Goal: Task Accomplishment & Management: Manage account settings

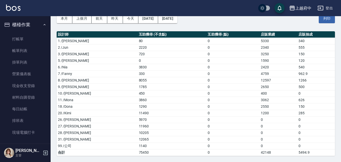
scroll to position [144, 0]
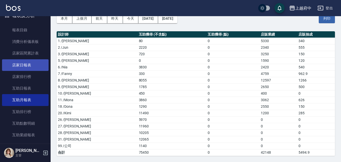
click at [23, 66] on link "店家日報表" at bounding box center [25, 65] width 47 height 12
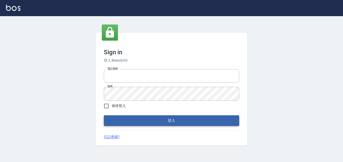
type input "0911903627"
click at [155, 122] on button "登入" at bounding box center [172, 121] width 136 height 11
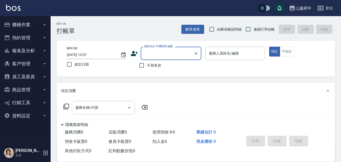
click at [28, 22] on button "櫃檯作業" at bounding box center [25, 24] width 47 height 13
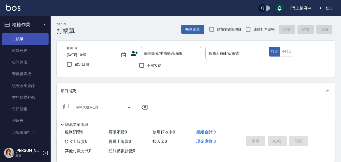
click at [19, 40] on link "打帳單" at bounding box center [25, 39] width 47 height 12
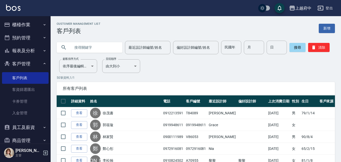
click at [22, 23] on button "櫃檯作業" at bounding box center [25, 24] width 47 height 13
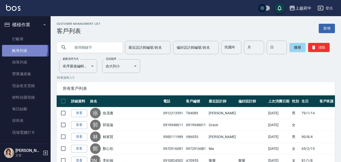
click at [22, 49] on link "帳單列表" at bounding box center [25, 51] width 47 height 12
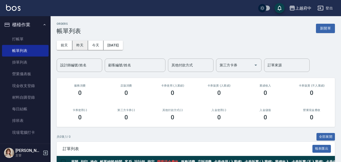
click at [80, 44] on button "昨天" at bounding box center [80, 45] width 16 height 9
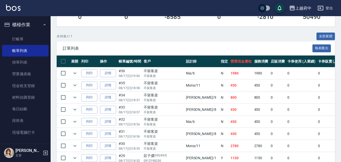
scroll to position [101, 0]
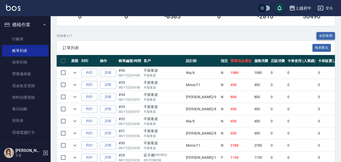
click at [319, 36] on button "全部展開" at bounding box center [325, 36] width 19 height 8
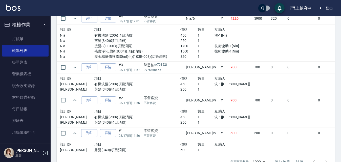
scroll to position [1382, 0]
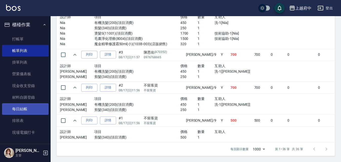
click at [25, 112] on link "每日結帳" at bounding box center [25, 109] width 47 height 12
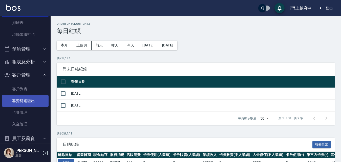
scroll to position [126, 0]
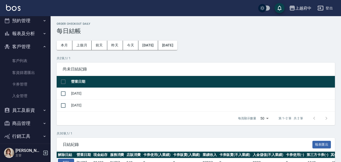
click at [20, 47] on button "客戶管理" at bounding box center [25, 46] width 47 height 13
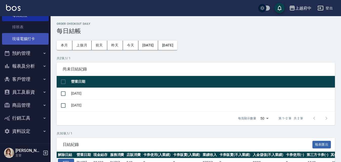
scroll to position [94, 0]
click at [24, 67] on button "報表及分析" at bounding box center [25, 66] width 47 height 13
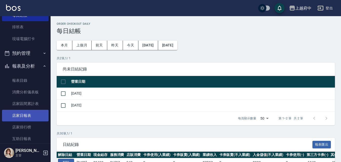
click at [25, 114] on link "店家日報表" at bounding box center [25, 116] width 47 height 12
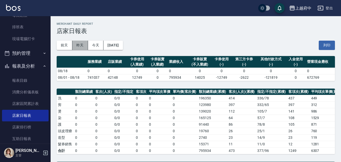
click at [81, 47] on button "昨天" at bounding box center [80, 45] width 16 height 9
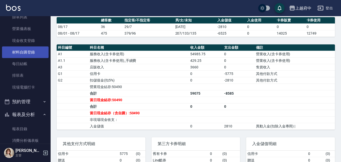
scroll to position [43, 0]
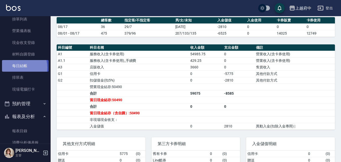
click at [16, 68] on link "每日結帳" at bounding box center [25, 66] width 47 height 12
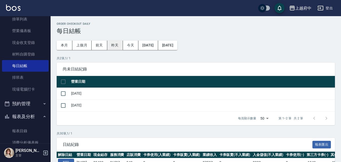
click at [114, 47] on button "昨天" at bounding box center [115, 45] width 16 height 9
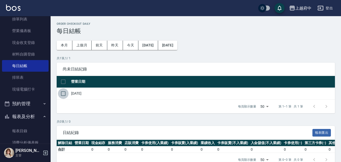
click at [62, 93] on input "checkbox" at bounding box center [63, 94] width 11 height 11
checkbox input "true"
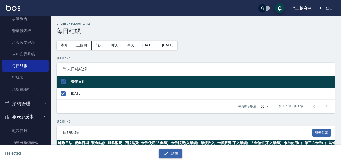
click at [173, 154] on button "結帳" at bounding box center [171, 153] width 24 height 9
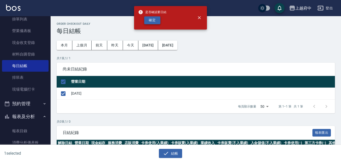
click at [153, 17] on button "確定" at bounding box center [152, 20] width 16 height 8
checkbox input "false"
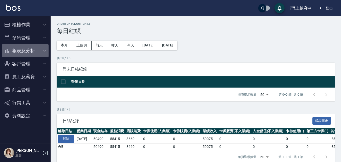
click at [22, 49] on button "報表及分析" at bounding box center [25, 50] width 47 height 13
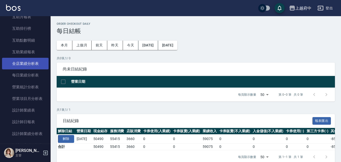
scroll to position [152, 0]
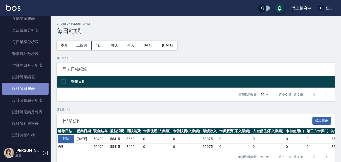
click at [25, 92] on link "設計師日報表" at bounding box center [25, 89] width 47 height 12
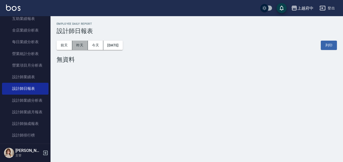
click at [80, 44] on button "昨天" at bounding box center [80, 45] width 16 height 9
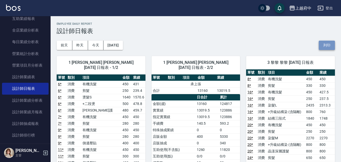
click at [326, 46] on button "列印" at bounding box center [327, 45] width 16 height 9
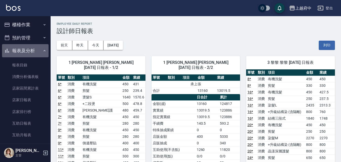
click at [25, 49] on button "報表及分析" at bounding box center [25, 50] width 47 height 13
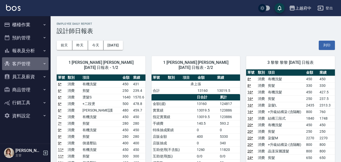
click at [23, 65] on button "客戶管理" at bounding box center [25, 63] width 47 height 13
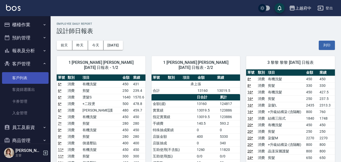
click at [20, 75] on link "客戶列表" at bounding box center [25, 78] width 47 height 12
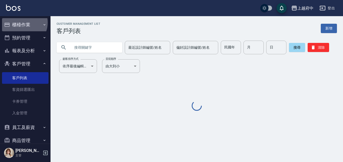
click at [21, 23] on button "櫃檯作業" at bounding box center [25, 24] width 47 height 13
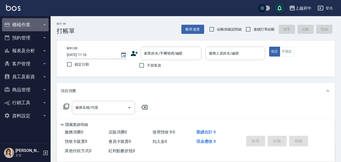
click at [23, 23] on button "櫃檯作業" at bounding box center [25, 24] width 47 height 13
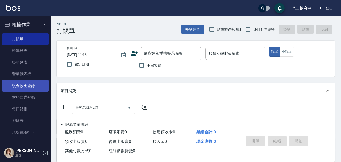
click at [21, 84] on link "現金收支登錄" at bounding box center [25, 86] width 47 height 12
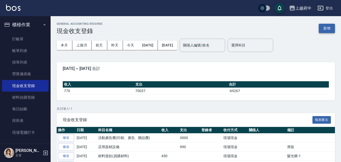
click at [326, 27] on button "新增" at bounding box center [327, 28] width 16 height 9
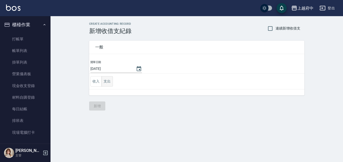
click at [110, 82] on button "支出" at bounding box center [107, 81] width 11 height 10
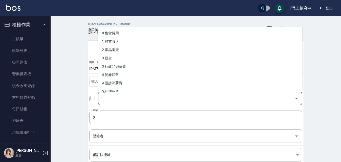
click at [117, 102] on input "科目" at bounding box center [196, 98] width 192 height 9
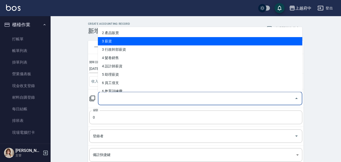
scroll to position [25, 0]
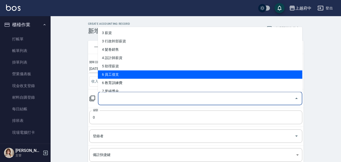
click at [113, 76] on li "6 員工借支" at bounding box center [200, 75] width 204 height 8
type input "6 員工借支"
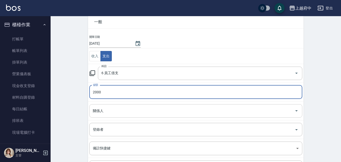
type input "2000"
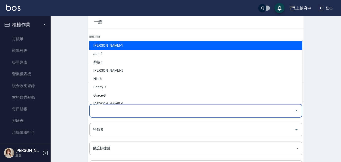
click at [127, 109] on input "關係人" at bounding box center [192, 111] width 201 height 9
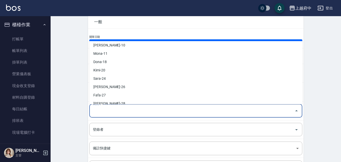
scroll to position [76, 0]
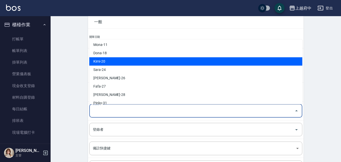
click at [107, 62] on li "Kimi-20" at bounding box center [195, 61] width 213 height 8
type input "Kimi-20"
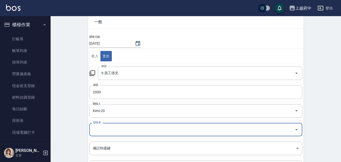
click at [69, 130] on div "CREATE ACCOUNTING RECORD 新增收借支紀錄 連續新增收借支 一般 開單日期 2025/08/18 收入 支出 科目 6 員工借支 科目 …" at bounding box center [196, 104] width 290 height 226
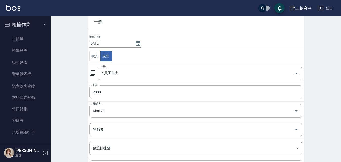
click at [74, 112] on div "CREATE ACCOUNTING RECORD 新增收借支紀錄 連續新增收借支 一般 開單日期 2025/08/18 收入 支出 科目 6 員工借支 科目 …" at bounding box center [196, 104] width 290 height 226
click at [67, 77] on div "CREATE ACCOUNTING RECORD 新增收借支紀錄 連續新增收借支 一般 開單日期 2025/08/18 收入 支出 科目 6 員工借支 科目 …" at bounding box center [196, 104] width 290 height 226
click at [64, 78] on div "CREATE ACCOUNTING RECORD 新增收借支紀錄 連續新增收借支 一般 開單日期 2025/08/18 收入 支出 科目 6 員工借支 科目 …" at bounding box center [196, 104] width 290 height 226
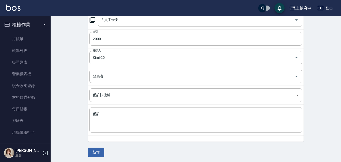
scroll to position [80, 0]
click at [95, 151] on button "新增" at bounding box center [96, 151] width 16 height 9
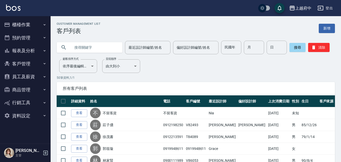
click at [34, 47] on button "報表及分析" at bounding box center [25, 50] width 47 height 13
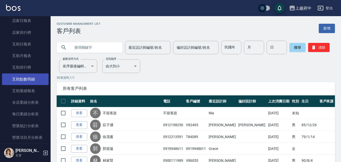
scroll to position [101, 0]
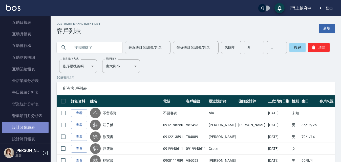
click at [28, 129] on link "設計師業績表" at bounding box center [25, 128] width 47 height 12
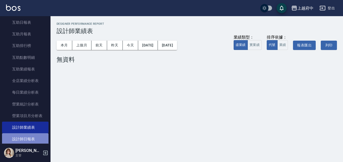
click at [28, 137] on link "設計師日報表" at bounding box center [25, 140] width 47 height 12
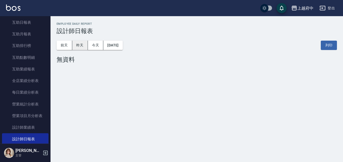
click at [84, 45] on button "昨天" at bounding box center [80, 45] width 16 height 9
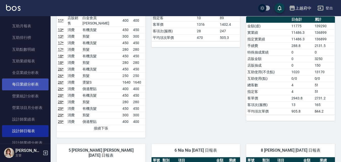
scroll to position [76, 0]
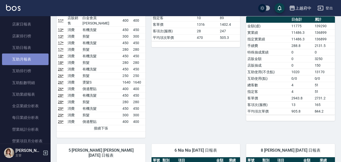
click at [30, 55] on link "互助月報表" at bounding box center [25, 60] width 47 height 12
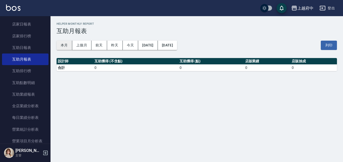
click at [62, 47] on button "本月" at bounding box center [65, 45] width 16 height 9
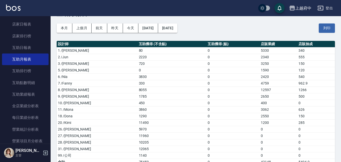
scroll to position [25, 0]
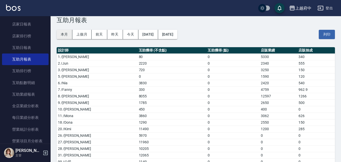
scroll to position [27, 0]
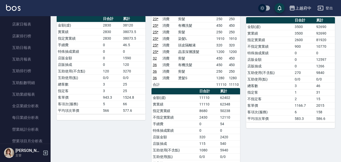
scroll to position [354, 0]
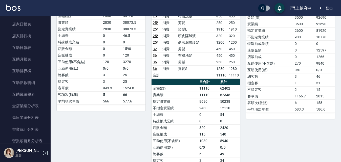
click at [187, 138] on td "互助使用(不含點)" at bounding box center [174, 141] width 47 height 7
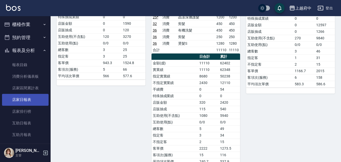
scroll to position [0, 0]
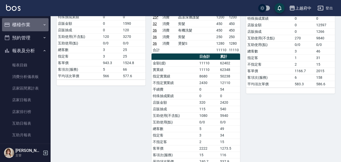
click at [29, 29] on button "櫃檯作業" at bounding box center [25, 24] width 47 height 13
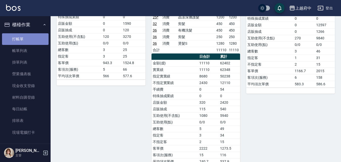
click at [29, 40] on link "打帳單" at bounding box center [25, 39] width 47 height 12
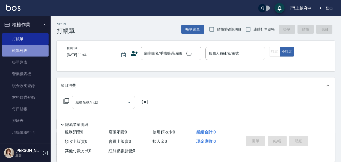
click at [29, 48] on link "帳單列表" at bounding box center [25, 51] width 47 height 12
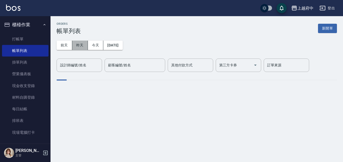
click at [81, 47] on button "昨天" at bounding box center [80, 45] width 16 height 9
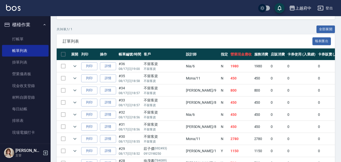
scroll to position [126, 0]
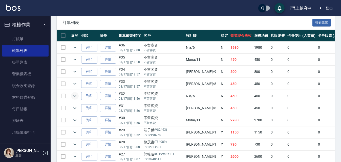
click at [77, 94] on icon "expand row" at bounding box center [75, 96] width 6 height 6
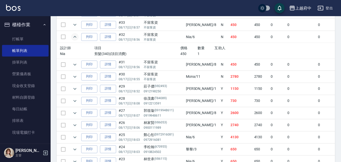
scroll to position [177, 0]
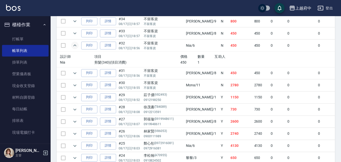
click at [76, 46] on icon "expand row" at bounding box center [75, 45] width 6 height 6
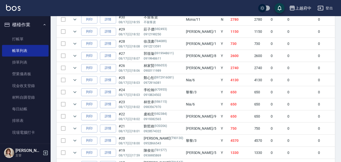
scroll to position [228, 0]
click at [78, 81] on icon "expand row" at bounding box center [75, 80] width 6 height 6
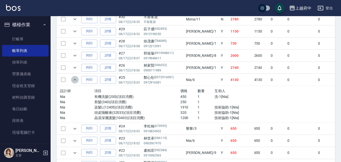
click at [78, 81] on icon "expand row" at bounding box center [75, 80] width 6 height 6
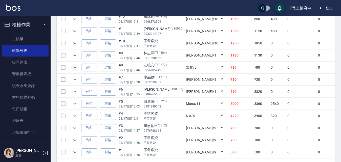
scroll to position [466, 0]
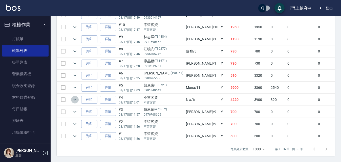
click at [75, 97] on icon "expand row" at bounding box center [75, 100] width 6 height 6
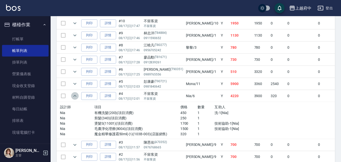
click at [75, 95] on icon "expand row" at bounding box center [75, 96] width 6 height 6
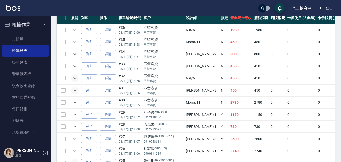
scroll to position [138, 0]
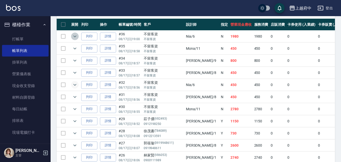
click at [74, 36] on icon "expand row" at bounding box center [75, 36] width 6 height 6
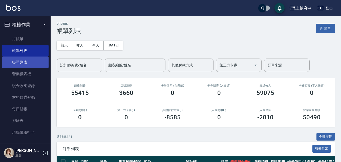
scroll to position [25, 0]
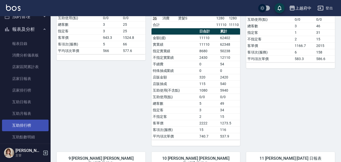
scroll to position [177, 0]
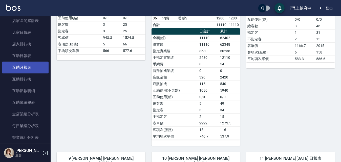
click at [26, 65] on link "互助月報表" at bounding box center [25, 68] width 47 height 12
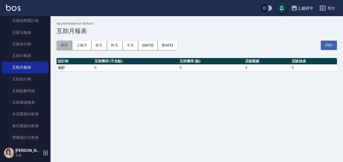
click at [61, 46] on button "本月" at bounding box center [65, 45] width 16 height 9
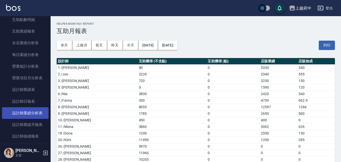
scroll to position [253, 0]
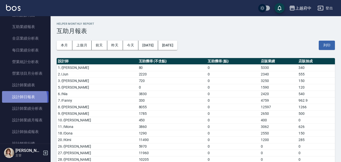
click at [19, 99] on link "設計師日報表" at bounding box center [25, 97] width 47 height 12
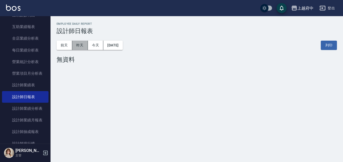
click at [80, 47] on button "昨天" at bounding box center [80, 45] width 16 height 9
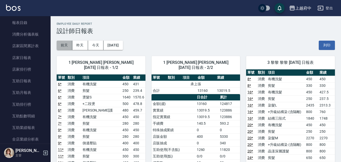
click at [67, 47] on button "前天" at bounding box center [65, 45] width 16 height 9
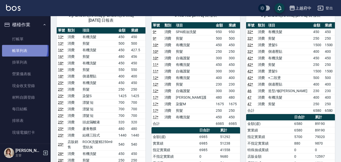
click at [20, 49] on link "帳單列表" at bounding box center [25, 51] width 47 height 12
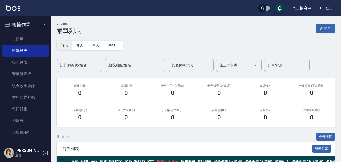
click at [68, 45] on button "前天" at bounding box center [65, 45] width 16 height 9
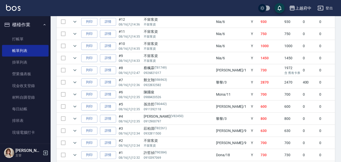
scroll to position [586, 0]
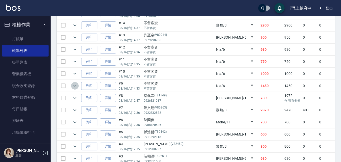
click at [78, 83] on icon "expand row" at bounding box center [75, 86] width 6 height 6
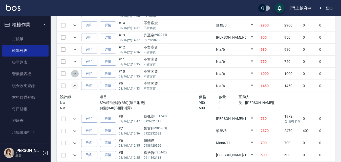
click at [77, 74] on icon "expand row" at bounding box center [75, 74] width 6 height 6
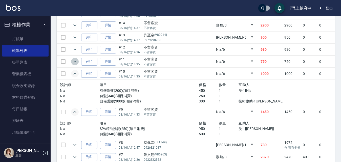
click at [73, 63] on icon "expand row" at bounding box center [75, 62] width 6 height 6
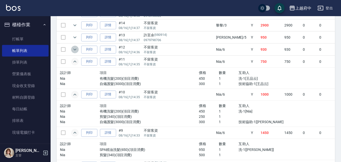
click at [76, 51] on icon "expand row" at bounding box center [75, 50] width 6 height 6
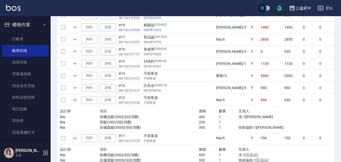
scroll to position [510, 0]
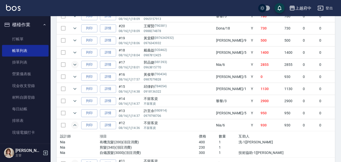
click at [77, 65] on icon "expand row" at bounding box center [75, 65] width 6 height 6
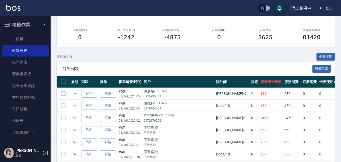
scroll to position [80, 0]
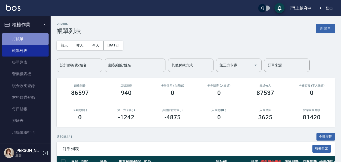
click at [27, 37] on link "打帳單" at bounding box center [25, 39] width 47 height 12
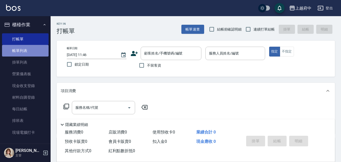
click at [29, 50] on link "帳單列表" at bounding box center [25, 51] width 47 height 12
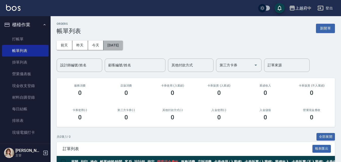
click at [117, 49] on button "[DATE]" at bounding box center [112, 45] width 19 height 9
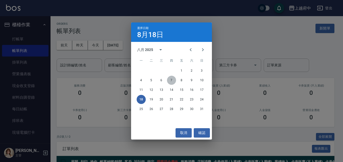
click at [174, 79] on button "7" at bounding box center [171, 80] width 9 height 9
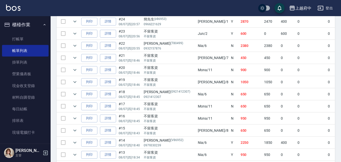
scroll to position [144, 0]
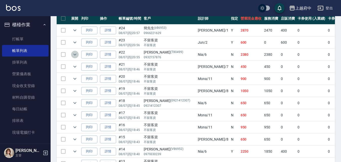
click at [77, 55] on icon "expand row" at bounding box center [75, 55] width 6 height 6
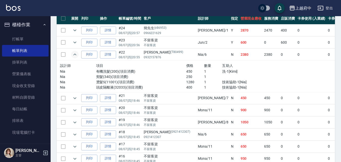
click at [96, 82] on p "燙髮S(11001)(項目消費)" at bounding box center [141, 82] width 90 height 5
click at [105, 56] on link "詳情" at bounding box center [108, 55] width 16 height 8
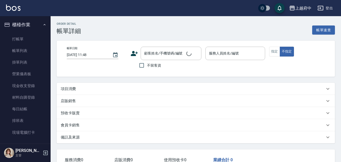
type input "2025/08/07 20:55"
type input "Nia-6"
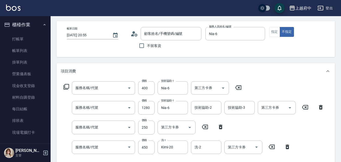
type input "王志偉/0932157876/T80499"
type input "頭皮隔離液(32033)"
type input "燙髮S(11001)"
type input "剪髮(340)"
type input "有機洗髮(200)"
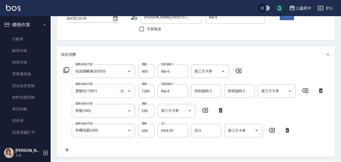
scroll to position [62, 0]
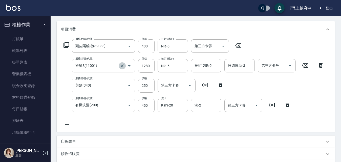
click at [121, 69] on button "Clear" at bounding box center [122, 65] width 7 height 7
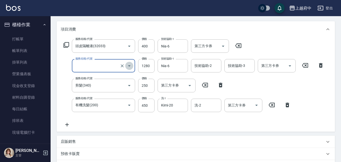
click at [130, 69] on icon "Open" at bounding box center [129, 66] width 6 height 6
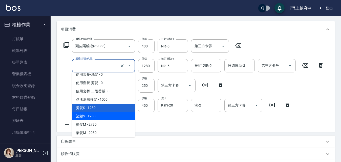
scroll to position [371, 0]
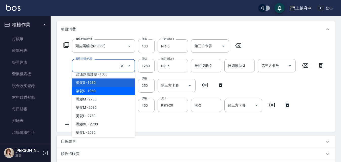
click at [123, 92] on span "染髮S - 1980" at bounding box center [103, 91] width 63 height 8
type input "染髮S(11002)"
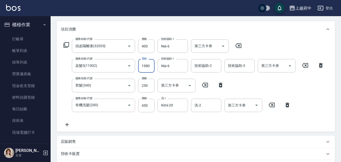
click at [147, 68] on input "1980" at bounding box center [146, 66] width 16 height 14
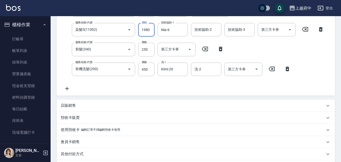
scroll to position [87, 0]
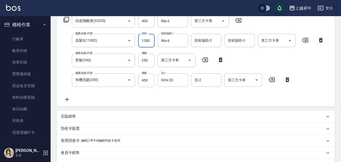
type input "1280"
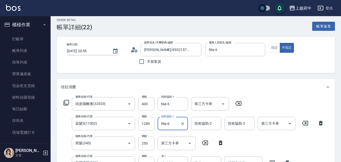
scroll to position [0, 0]
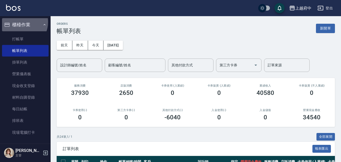
click at [19, 22] on button "櫃檯作業" at bounding box center [25, 24] width 47 height 13
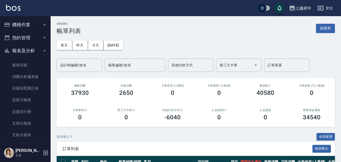
click at [19, 22] on button "櫃檯作業" at bounding box center [25, 24] width 47 height 13
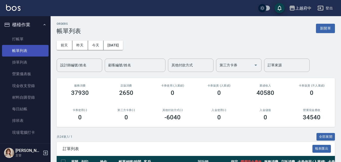
click at [19, 51] on link "帳單列表" at bounding box center [25, 51] width 47 height 12
click at [111, 45] on button "[DATE]" at bounding box center [112, 45] width 19 height 9
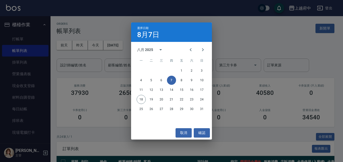
click at [171, 81] on button "7" at bounding box center [171, 80] width 9 height 9
click at [206, 134] on button "確認" at bounding box center [202, 132] width 16 height 9
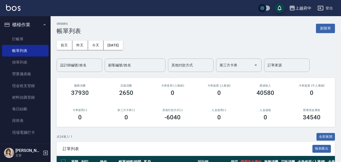
scroll to position [101, 0]
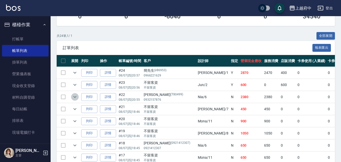
click at [74, 97] on icon "expand row" at bounding box center [74, 97] width 3 height 2
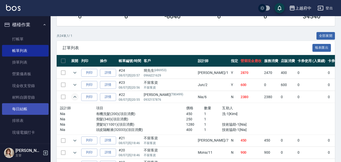
click at [20, 108] on link "每日結帳" at bounding box center [25, 109] width 47 height 12
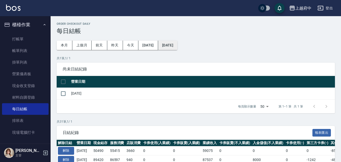
click at [177, 46] on button "[DATE]" at bounding box center [167, 45] width 19 height 9
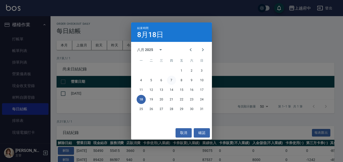
click at [171, 79] on button "7" at bounding box center [171, 80] width 9 height 9
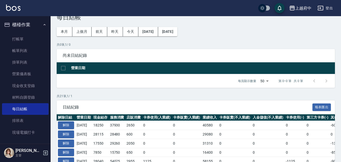
scroll to position [25, 0]
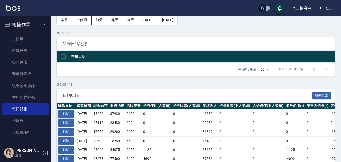
click at [64, 113] on button "解除" at bounding box center [66, 114] width 16 height 8
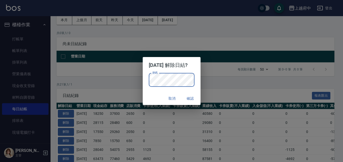
click at [192, 98] on button "確認" at bounding box center [191, 98] width 16 height 9
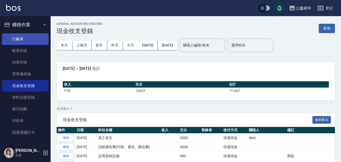
click at [18, 37] on link "打帳單" at bounding box center [25, 39] width 47 height 12
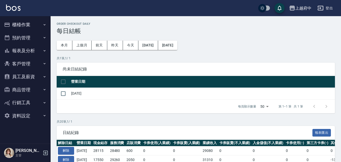
click at [19, 24] on button "櫃檯作業" at bounding box center [25, 24] width 47 height 13
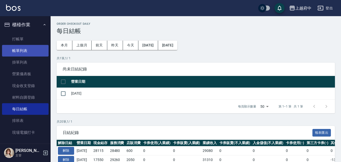
click at [18, 48] on link "帳單列表" at bounding box center [25, 51] width 47 height 12
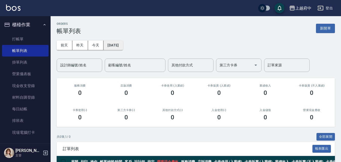
click at [123, 45] on button "[DATE]" at bounding box center [112, 45] width 19 height 9
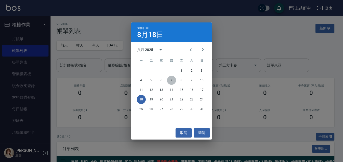
click at [172, 79] on button "7" at bounding box center [171, 80] width 9 height 9
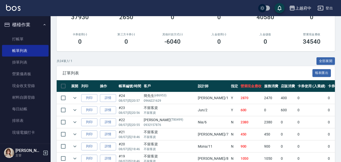
scroll to position [101, 0]
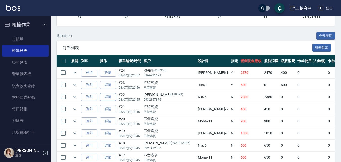
click at [105, 96] on link "詳情" at bounding box center [108, 97] width 16 height 8
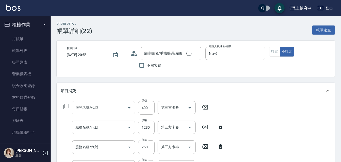
type input "2025/08/07 20:55"
type input "Nia-6"
type input "頭皮隔離液(32033)"
type input "燙髮S(11001)"
type input "剪髮(340)"
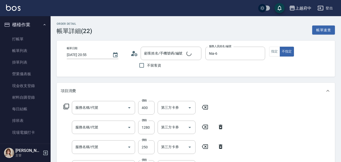
type input "有機洗髮(200)"
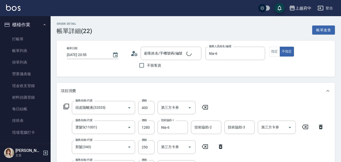
type input "王志偉/0932157876/T80499"
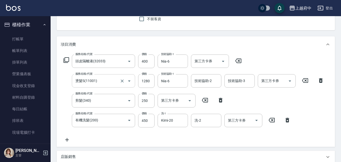
scroll to position [51, 0]
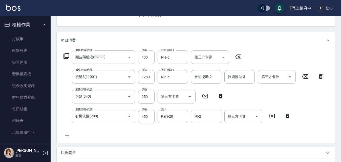
click at [305, 77] on icon at bounding box center [305, 76] width 6 height 5
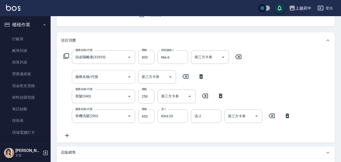
click at [114, 76] on input "服務名稱/代號" at bounding box center [99, 77] width 51 height 9
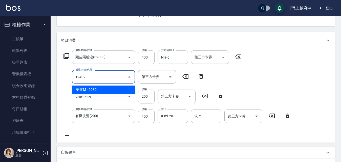
click at [99, 90] on span "染髮M - 2080" at bounding box center [103, 90] width 63 height 8
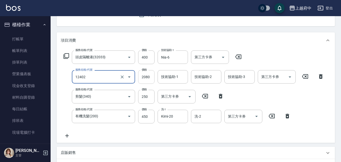
type input "染髮M(12402)"
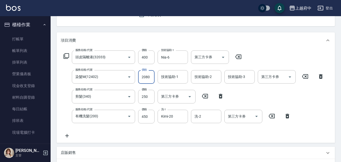
click at [151, 79] on input "2080" at bounding box center [146, 77] width 16 height 14
type input "1280"
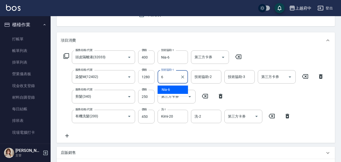
type input "Nia-6"
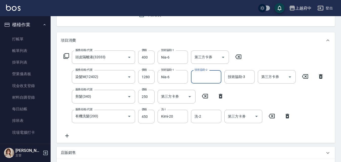
click at [223, 135] on div "服務名稱/代號 頭皮隔離液(32033) 服務名稱/代號 價格 400 價格 技術協助-1 Nia-6 技術協助-1 第三方卡券 第三方卡券 服務名稱/代號 …" at bounding box center [194, 95] width 266 height 89
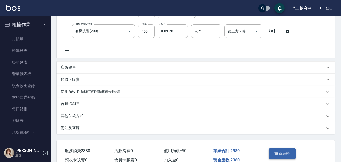
scroll to position [163, 0]
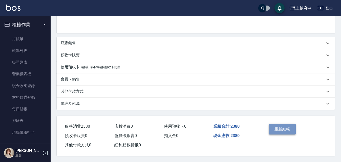
click at [284, 128] on button "重新結帳" at bounding box center [282, 129] width 27 height 11
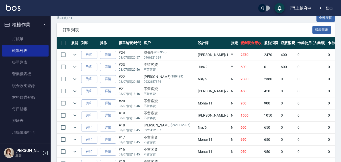
scroll to position [126, 0]
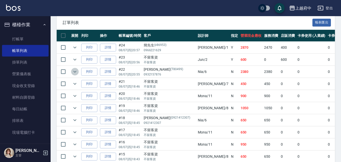
click at [75, 72] on icon "expand row" at bounding box center [74, 72] width 3 height 2
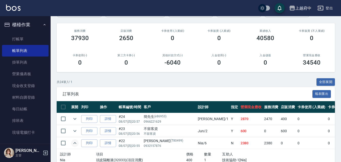
scroll to position [25, 0]
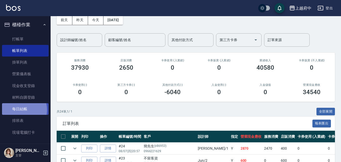
click at [20, 110] on link "每日結帳" at bounding box center [25, 109] width 47 height 12
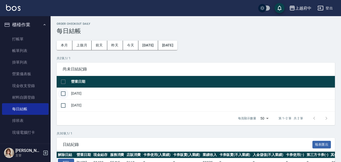
click at [62, 94] on input "checkbox" at bounding box center [63, 94] width 11 height 11
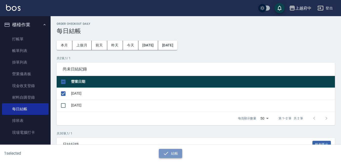
click at [168, 155] on icon "button" at bounding box center [166, 154] width 6 height 6
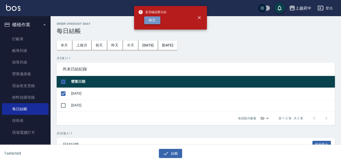
click at [154, 21] on button "確定" at bounding box center [152, 20] width 16 height 8
checkbox input "false"
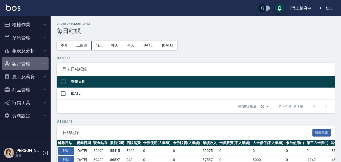
click at [25, 64] on button "客戶管理" at bounding box center [25, 63] width 47 height 13
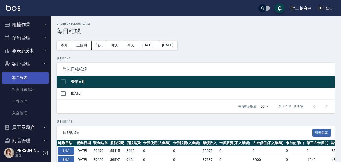
click at [21, 81] on link "客戶列表" at bounding box center [25, 78] width 47 height 12
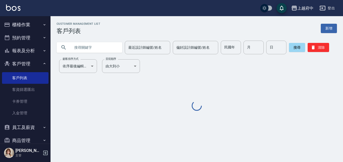
click at [92, 47] on input "text" at bounding box center [95, 48] width 48 height 14
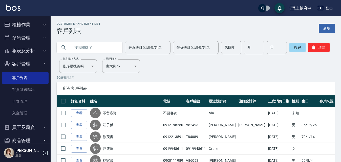
click at [89, 46] on input "text" at bounding box center [95, 48] width 48 height 14
type input "0906042330"
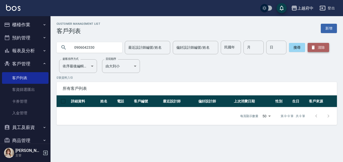
click at [312, 49] on icon "button" at bounding box center [313, 48] width 3 height 4
